Goal: Task Accomplishment & Management: Understand process/instructions

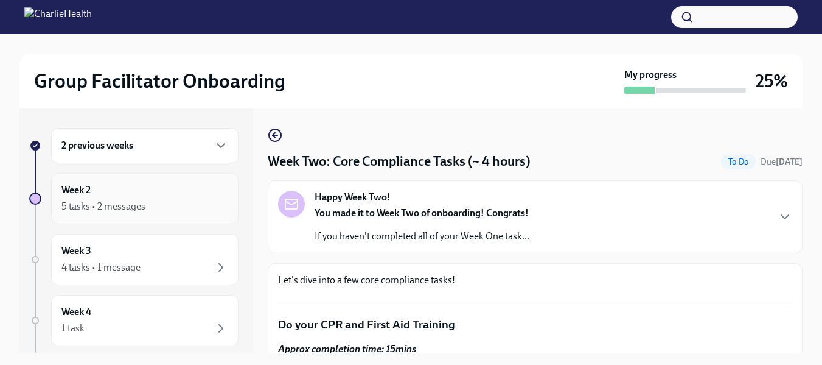
click at [117, 205] on div "5 tasks • 2 messages" at bounding box center [103, 206] width 84 height 13
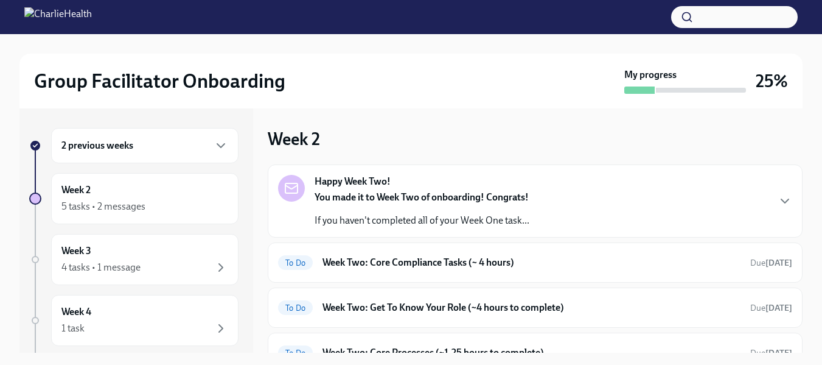
click at [373, 222] on p "If you haven't completed all of your Week One task..." at bounding box center [422, 220] width 215 height 13
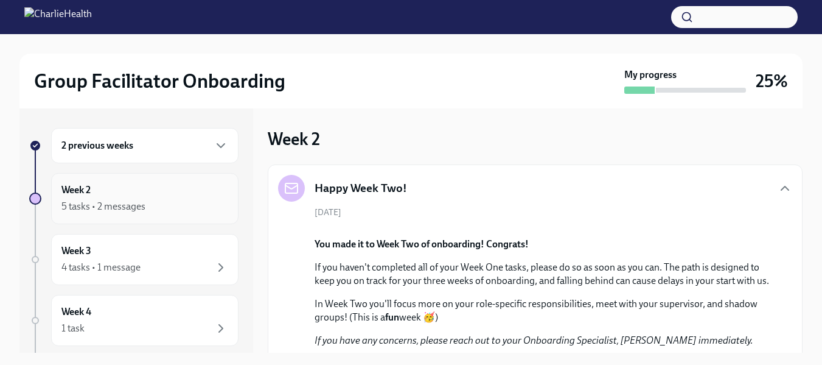
click at [127, 205] on div "5 tasks • 2 messages" at bounding box center [103, 206] width 84 height 13
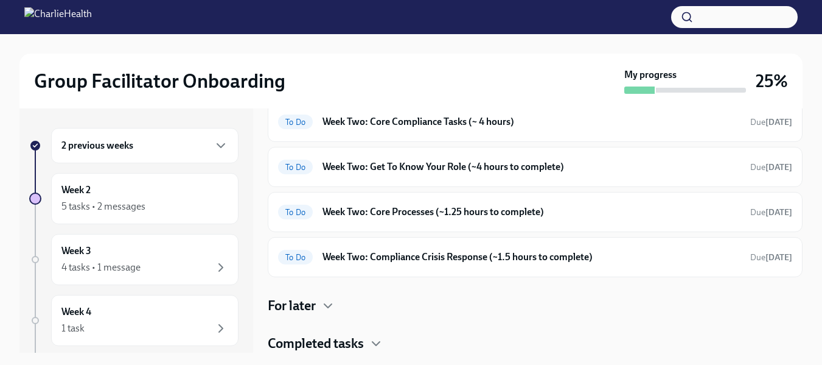
scroll to position [537, 0]
click at [214, 145] on icon "button" at bounding box center [221, 145] width 15 height 15
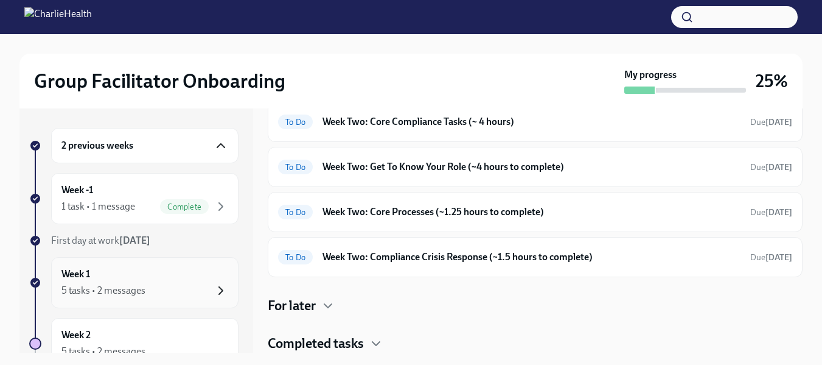
click at [219, 287] on icon "button" at bounding box center [221, 290] width 4 height 7
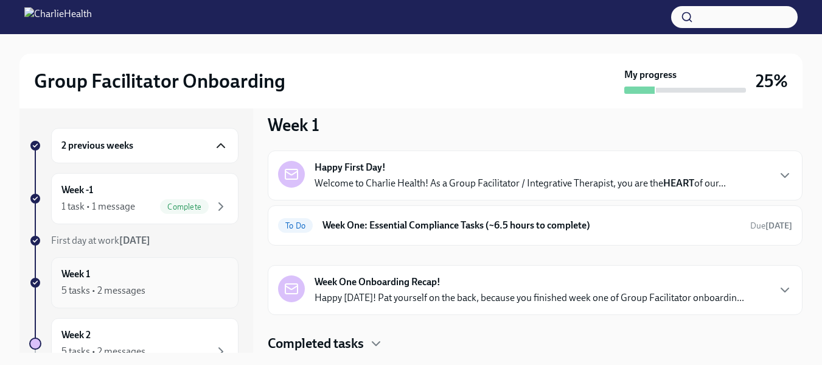
scroll to position [14, 0]
click at [506, 226] on h6 "Week One: Essential Compliance Tasks (~6.5 hours to complete)" at bounding box center [532, 224] width 418 height 13
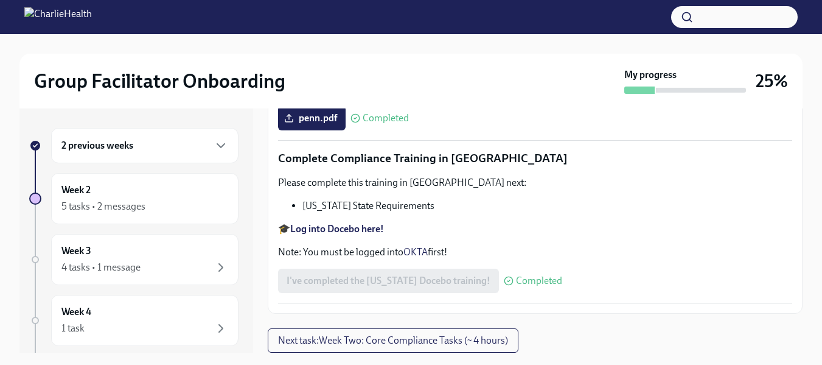
scroll to position [2793, 0]
click at [354, 342] on span "Next task : Week Two: Core Compliance Tasks (~ 4 hours)" at bounding box center [393, 340] width 230 height 12
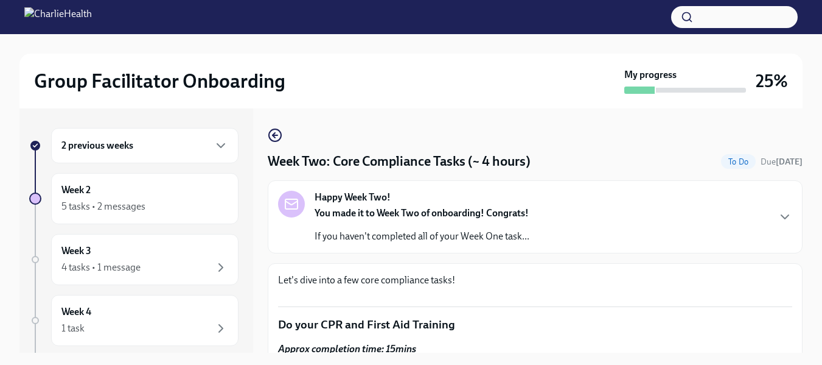
click at [354, 296] on button "Zoom image" at bounding box center [535, 296] width 514 height 0
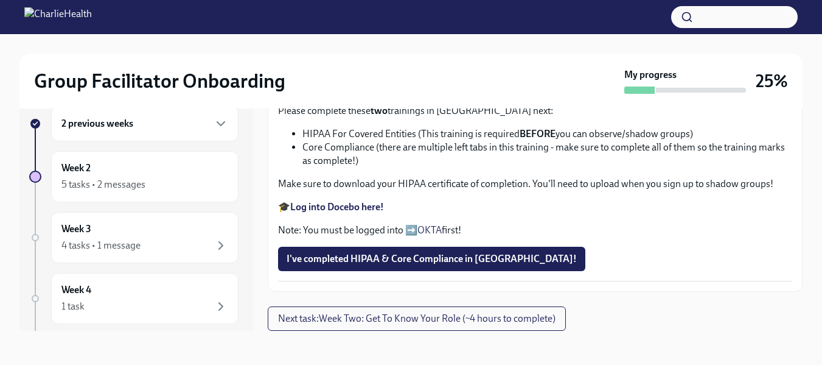
scroll to position [883, 0]
